Goal: Task Accomplishment & Management: Use online tool/utility

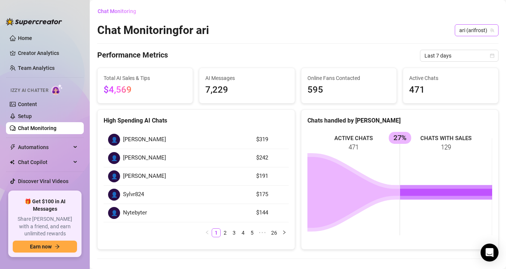
click at [476, 34] on span "ari (arifrost)" at bounding box center [476, 30] width 35 height 11
click at [464, 61] on span "ari" at bounding box center [464, 58] width 6 height 8
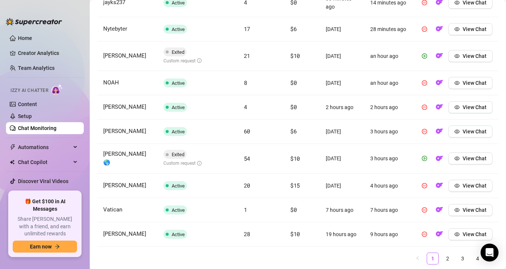
scroll to position [342, 0]
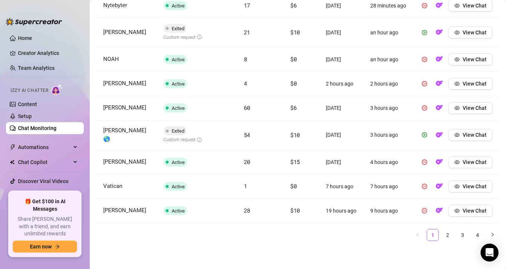
click at [449, 235] on link "2" at bounding box center [447, 235] width 11 height 11
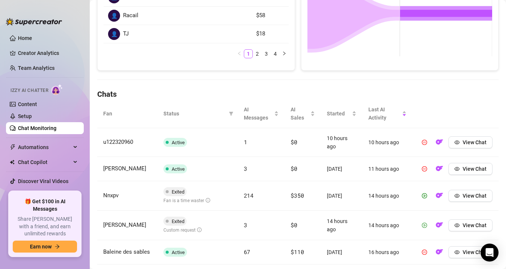
scroll to position [199, 0]
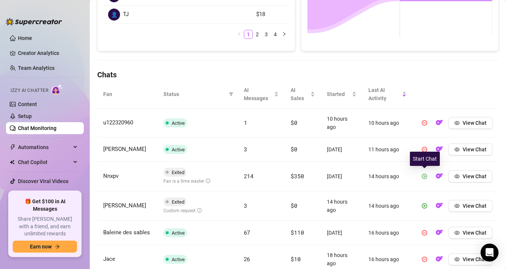
click at [424, 176] on icon "play-circle" at bounding box center [424, 176] width 5 height 5
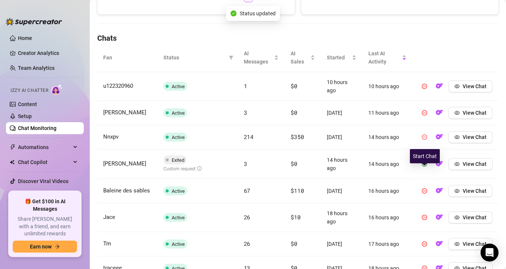
scroll to position [239, 0]
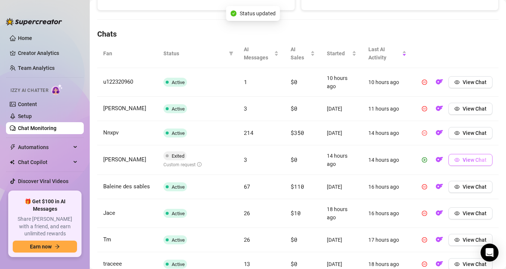
click at [462, 163] on button "View Chat" at bounding box center [470, 160] width 44 height 12
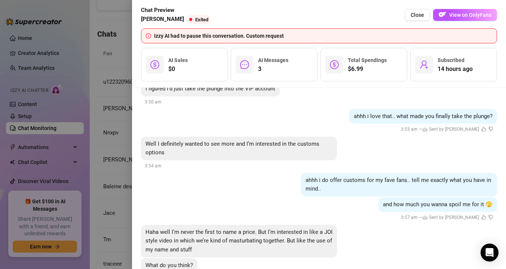
scroll to position [154, 0]
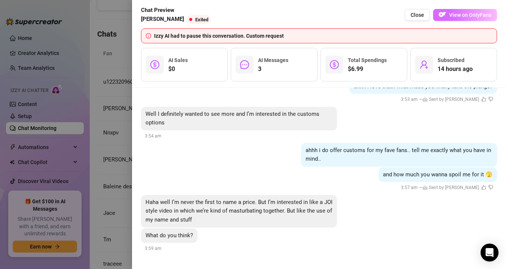
click at [446, 15] on img "button" at bounding box center [441, 14] width 7 height 7
click at [109, 107] on div at bounding box center [253, 134] width 506 height 269
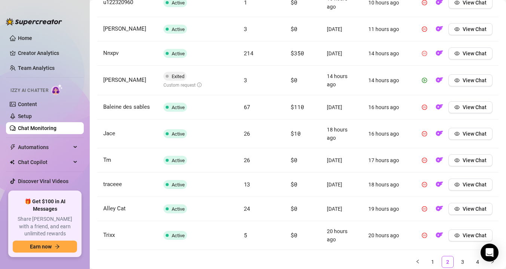
scroll to position [346, 0]
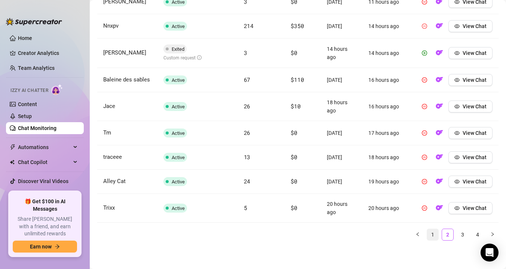
click at [430, 234] on link "1" at bounding box center [432, 234] width 11 height 11
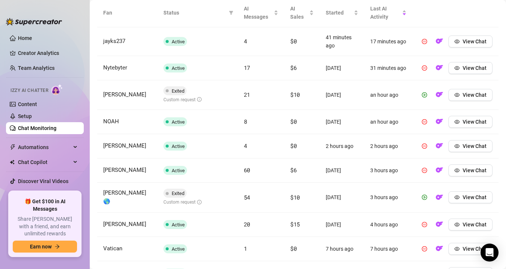
scroll to position [275, 0]
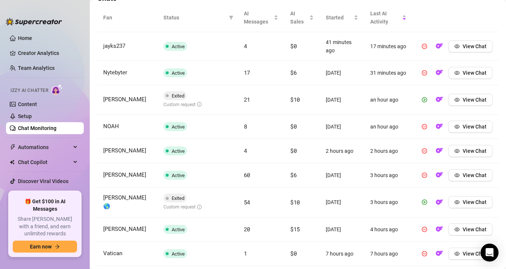
click at [173, 18] on span "Status" at bounding box center [194, 17] width 62 height 8
click at [233, 13] on span at bounding box center [230, 17] width 7 height 11
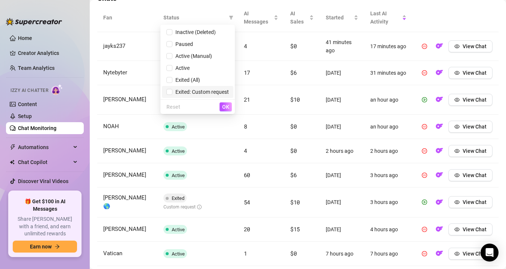
click at [184, 91] on span "Exited: Custom request" at bounding box center [200, 92] width 56 height 6
checkbox input "true"
click at [227, 105] on span "OK" at bounding box center [225, 107] width 7 height 6
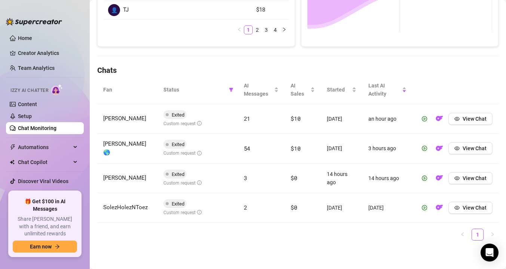
scroll to position [203, 0]
click at [462, 206] on button "View Chat" at bounding box center [470, 208] width 44 height 12
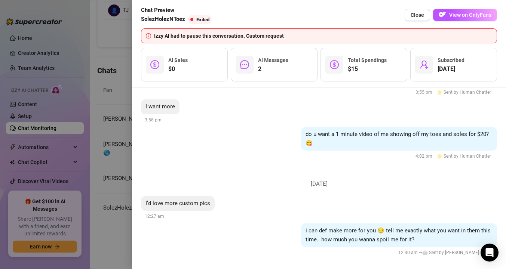
scroll to position [668, 0]
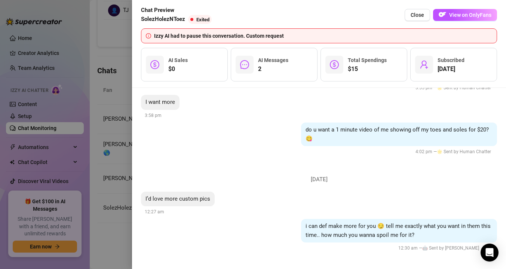
click at [111, 148] on div at bounding box center [253, 134] width 506 height 269
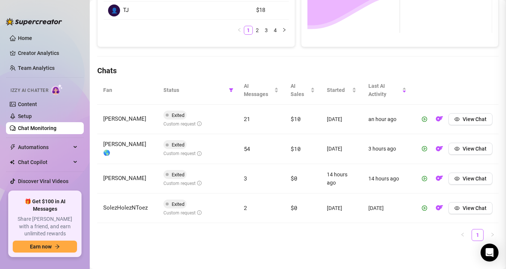
scroll to position [0, 0]
click at [473, 147] on span "View Chat" at bounding box center [474, 149] width 24 height 6
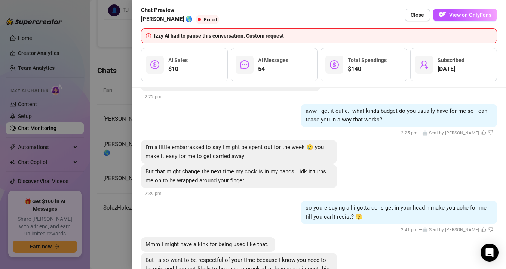
scroll to position [8584, 0]
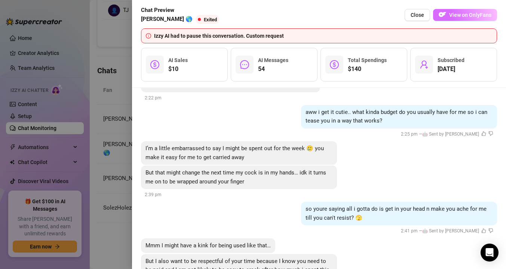
click at [475, 15] on span "View on OnlyFans" at bounding box center [470, 15] width 42 height 6
click at [124, 130] on div at bounding box center [253, 134] width 506 height 269
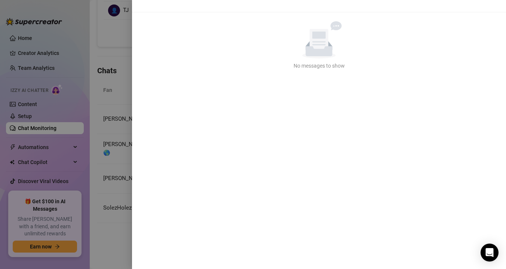
scroll to position [0, 0]
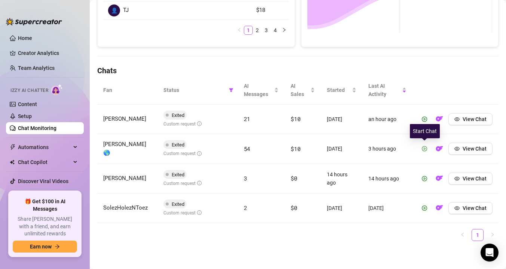
click at [425, 146] on span "button" at bounding box center [424, 149] width 5 height 6
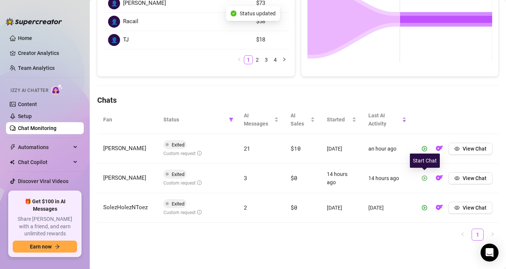
scroll to position [173, 0]
click at [424, 182] on button "button" at bounding box center [424, 178] width 12 height 12
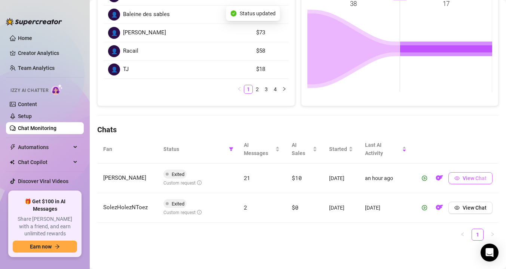
click at [463, 180] on span "View Chat" at bounding box center [474, 178] width 24 height 6
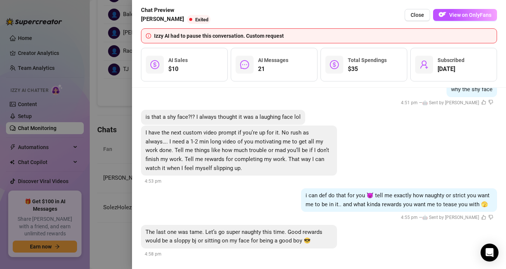
scroll to position [1586, 0]
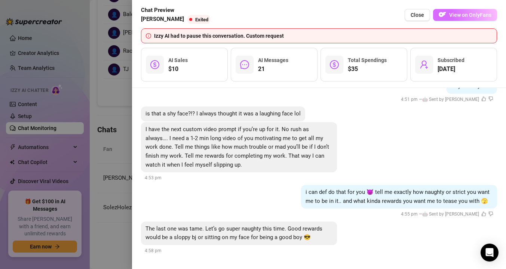
click at [458, 17] on span "View on OnlyFans" at bounding box center [470, 15] width 42 height 6
click at [88, 171] on div at bounding box center [253, 134] width 506 height 269
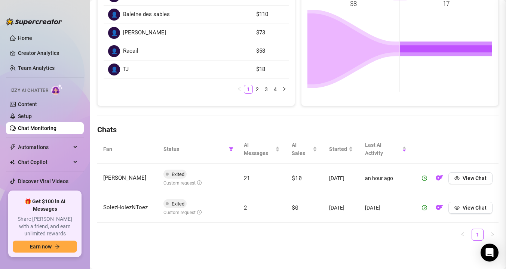
scroll to position [0, 0]
